Goal: Find specific page/section: Find specific page/section

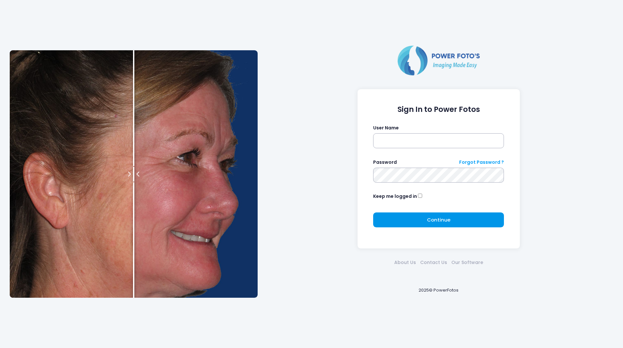
type input "********"
click at [387, 220] on button "Continue Please wait..." at bounding box center [438, 219] width 131 height 15
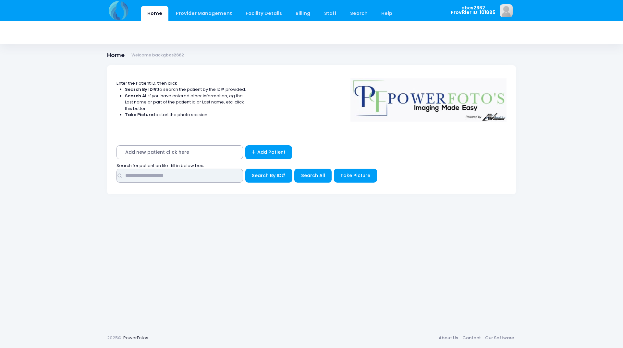
click at [182, 173] on input "text" at bounding box center [179, 176] width 127 height 14
type input "*****"
click at [245, 169] on button "Search By ID#" at bounding box center [268, 176] width 47 height 14
click at [259, 173] on span "Search By ID#" at bounding box center [269, 175] width 34 height 6
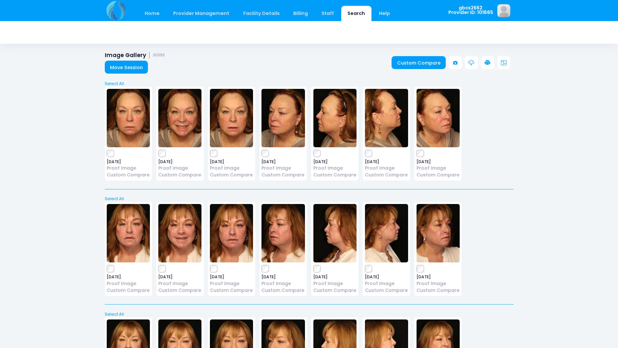
click at [489, 62] on icon at bounding box center [488, 63] width 6 height 6
click at [208, 154] on div "2024-12-17 Proof Image Custom Compare" at bounding box center [231, 134] width 47 height 94
click at [218, 153] on label at bounding box center [231, 153] width 43 height 6
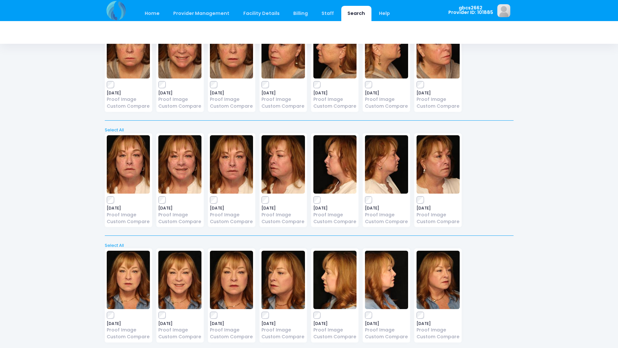
scroll to position [214, 0]
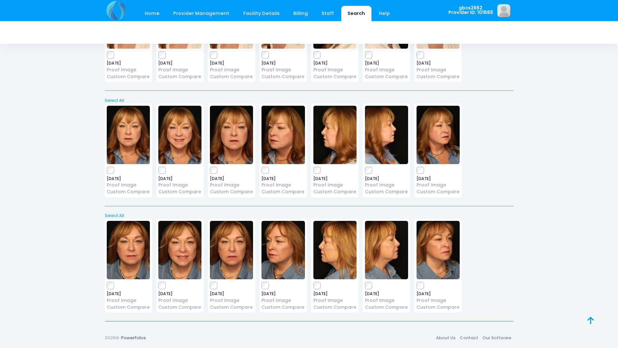
click at [116, 280] on div "2025-09-03 Proof Image Custom Compare" at bounding box center [128, 266] width 47 height 94
click at [114, 284] on label at bounding box center [128, 286] width 43 height 6
click at [261, 284] on div "2025-09-03 Proof Image Custom Compare" at bounding box center [282, 266] width 47 height 94
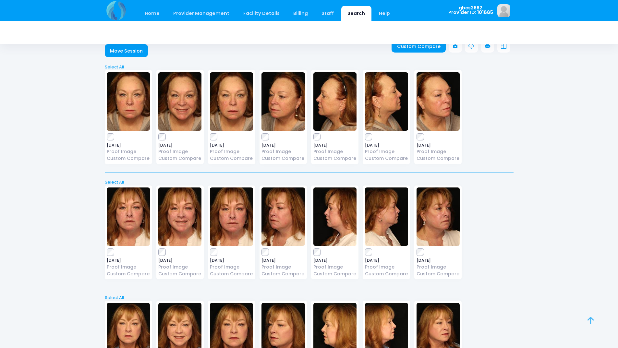
scroll to position [0, 0]
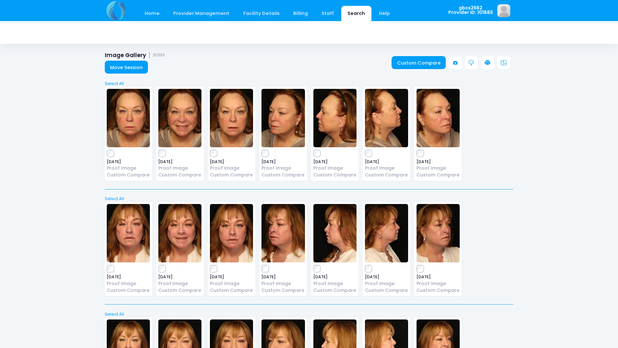
click at [487, 62] on icon at bounding box center [488, 63] width 6 height 6
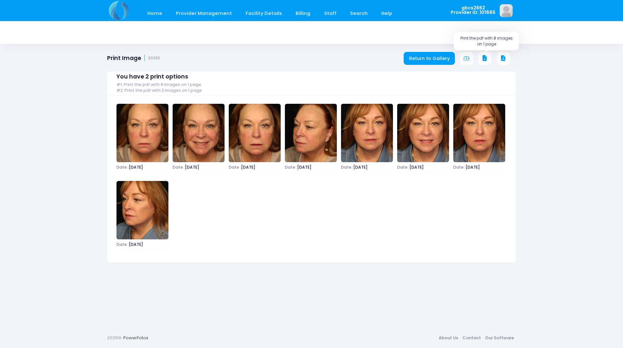
click at [483, 58] on icon at bounding box center [485, 58] width 6 height 6
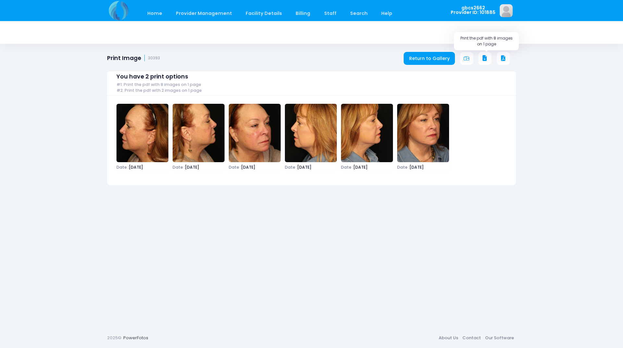
click at [483, 59] on icon at bounding box center [485, 58] width 6 height 6
